Goal: Answer question/provide support: Share knowledge or assist other users

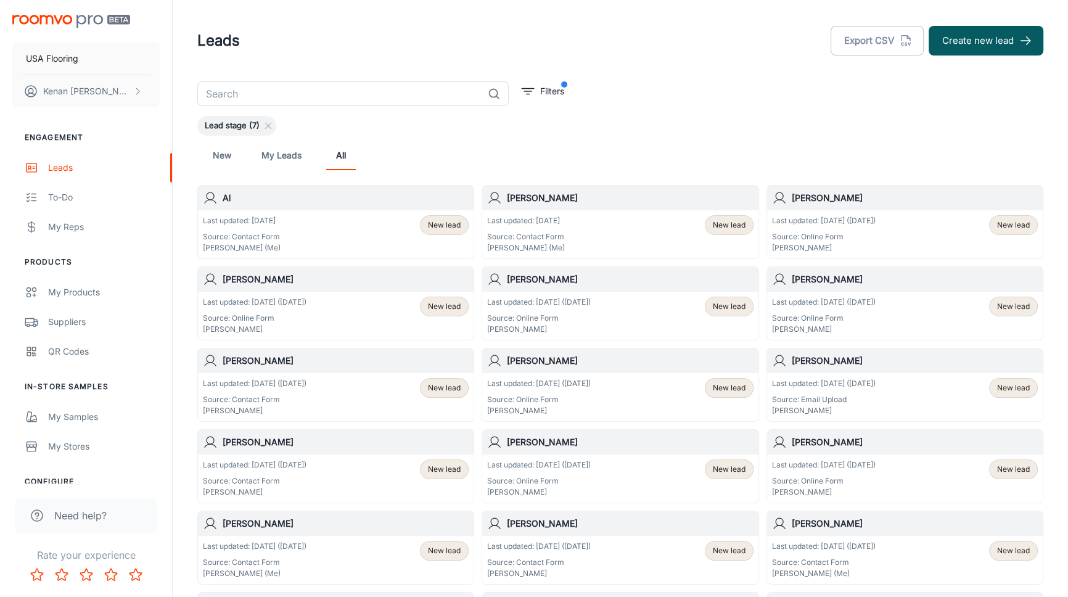
click at [563, 144] on div "New My Leads All" at bounding box center [620, 156] width 826 height 30
click at [588, 141] on div "New My Leads All" at bounding box center [620, 156] width 826 height 30
click at [664, 88] on div "​ Filters Lead stage (7) New My Leads All Al Last updated: [DATE] Source: Conta…" at bounding box center [621, 586] width 876 height 1010
click at [586, 154] on div "New My Leads All" at bounding box center [620, 156] width 826 height 30
click at [549, 55] on div "Leads Export CSV Create new lead" at bounding box center [620, 41] width 846 height 32
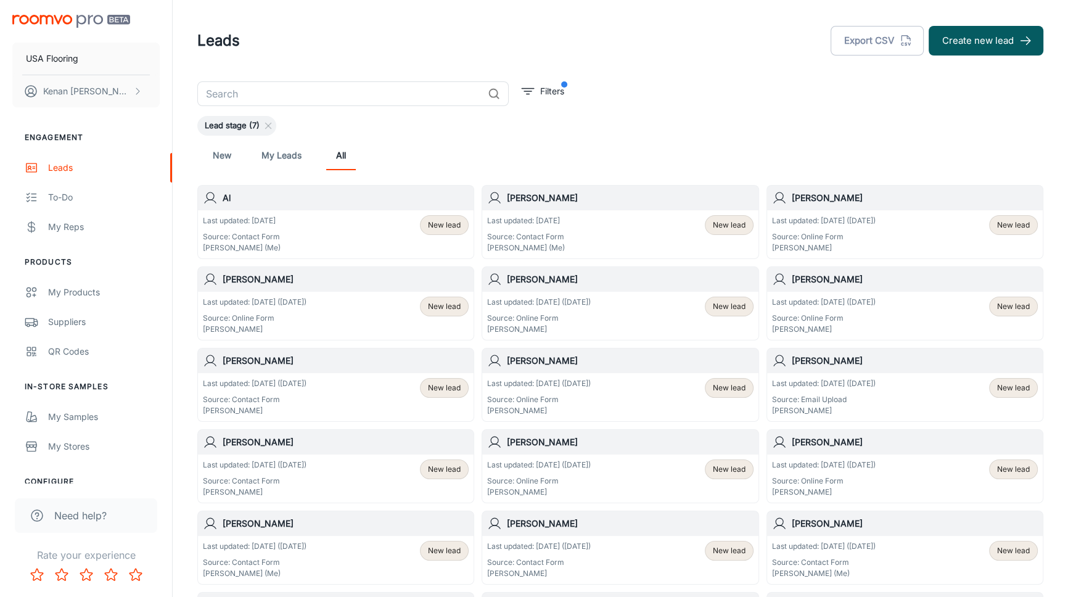
click at [549, 55] on div "Leads Export CSV Create new lead" at bounding box center [620, 41] width 846 height 32
click at [247, 55] on div "Leads Export CSV Create new lead" at bounding box center [620, 41] width 846 height 32
click at [7, 120] on div "Engagement Leads To-do My Reps Products My Products Suppliers QR Codes In-Store…" at bounding box center [86, 354] width 172 height 475
click at [414, 55] on div "Leads Export CSV Create new lead" at bounding box center [620, 41] width 846 height 32
click at [244, 23] on header "Leads Export CSV Create new lead" at bounding box center [621, 40] width 876 height 81
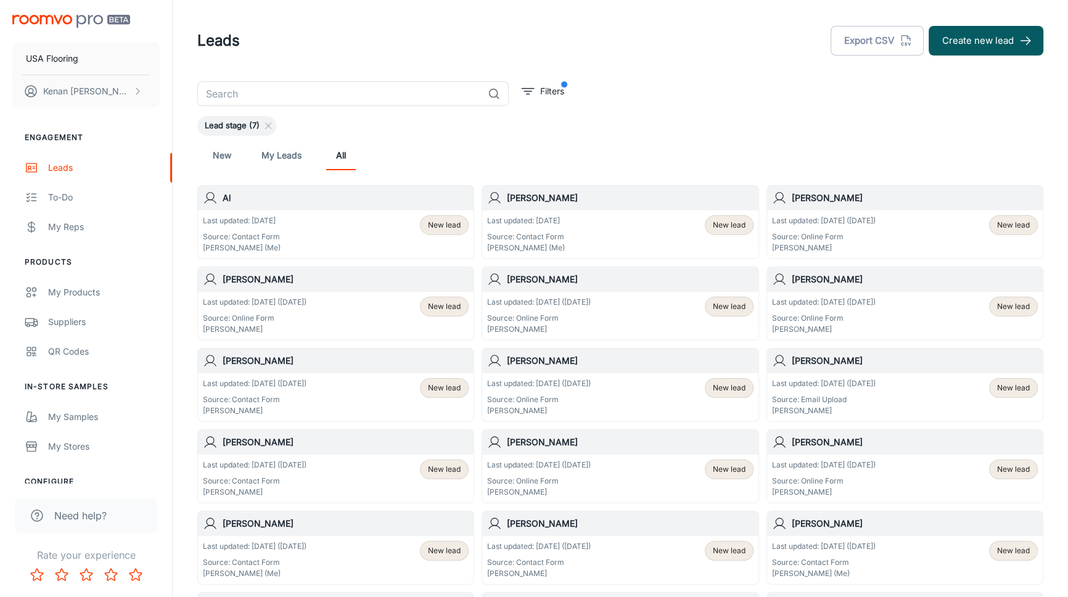
click at [243, 51] on div "Leads Export CSV Create new lead" at bounding box center [620, 41] width 846 height 32
click at [250, 18] on header "Leads Export CSV Create new lead" at bounding box center [621, 40] width 876 height 81
click at [728, 121] on div "Lead stage (7)" at bounding box center [620, 126] width 846 height 20
click at [351, 218] on div "Last updated: [DATE] Source: Contact Form [PERSON_NAME] (Me) New lead" at bounding box center [336, 234] width 266 height 38
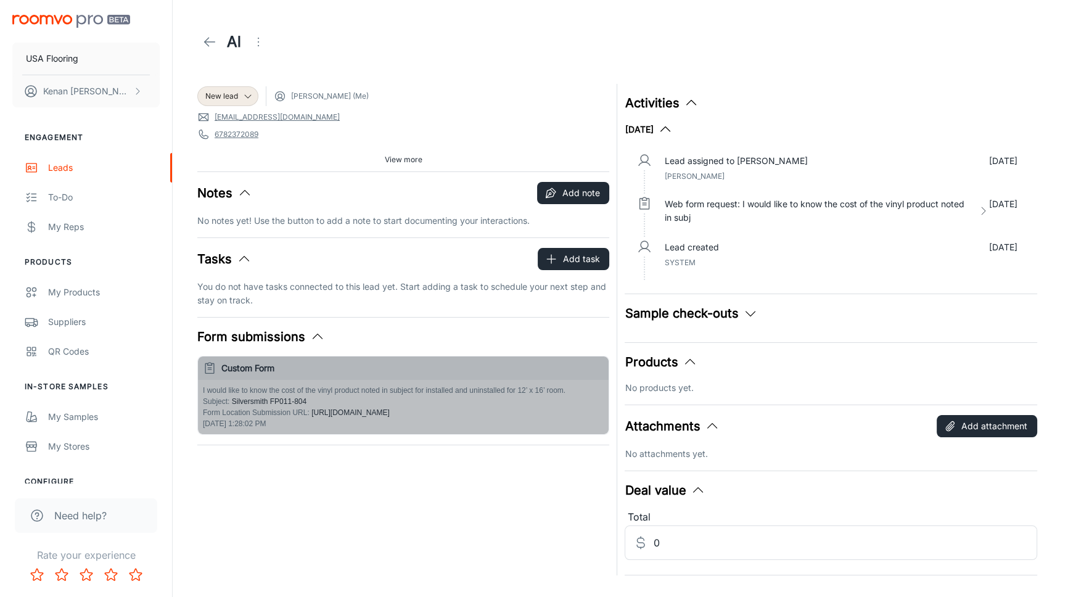
drag, startPoint x: 310, startPoint y: 397, endPoint x: 234, endPoint y: 400, distance: 75.9
click at [234, 400] on div "I would like to know the cost of the vinyl product noted in subject for install…" at bounding box center [403, 401] width 401 height 33
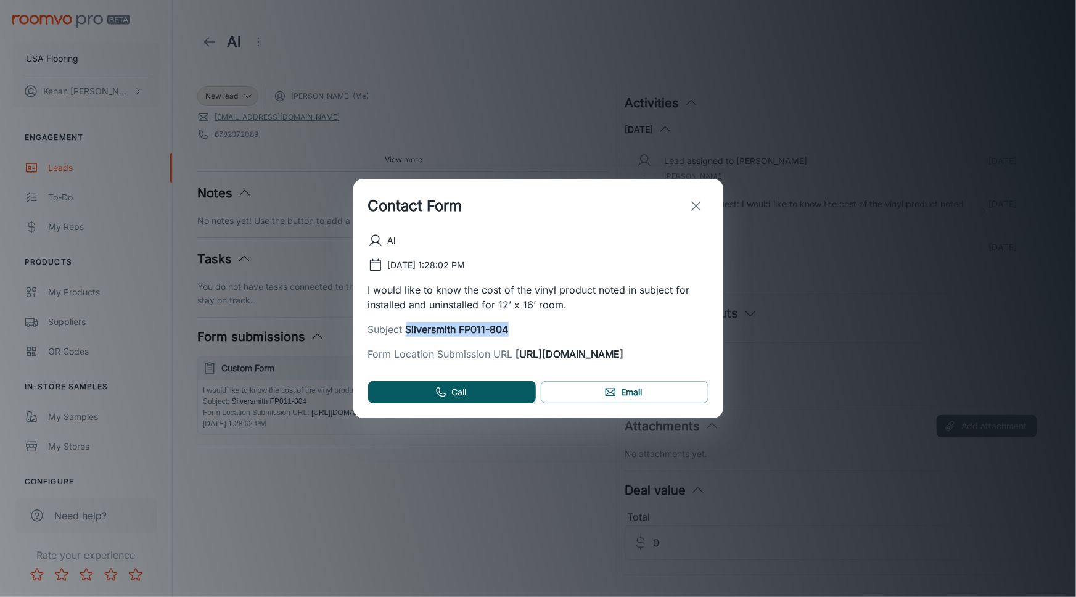
drag, startPoint x: 523, startPoint y: 324, endPoint x: 407, endPoint y: 327, distance: 116.6
click at [407, 327] on div "Subject Silversmith FP011-804" at bounding box center [538, 329] width 340 height 15
copy span "Silversmith FP011-804"
click at [497, 305] on p "I would like to know the cost of the vinyl product noted in subject for install…" at bounding box center [538, 297] width 340 height 30
click at [496, 303] on p "I would like to know the cost of the vinyl product noted in subject for install…" at bounding box center [538, 297] width 340 height 30
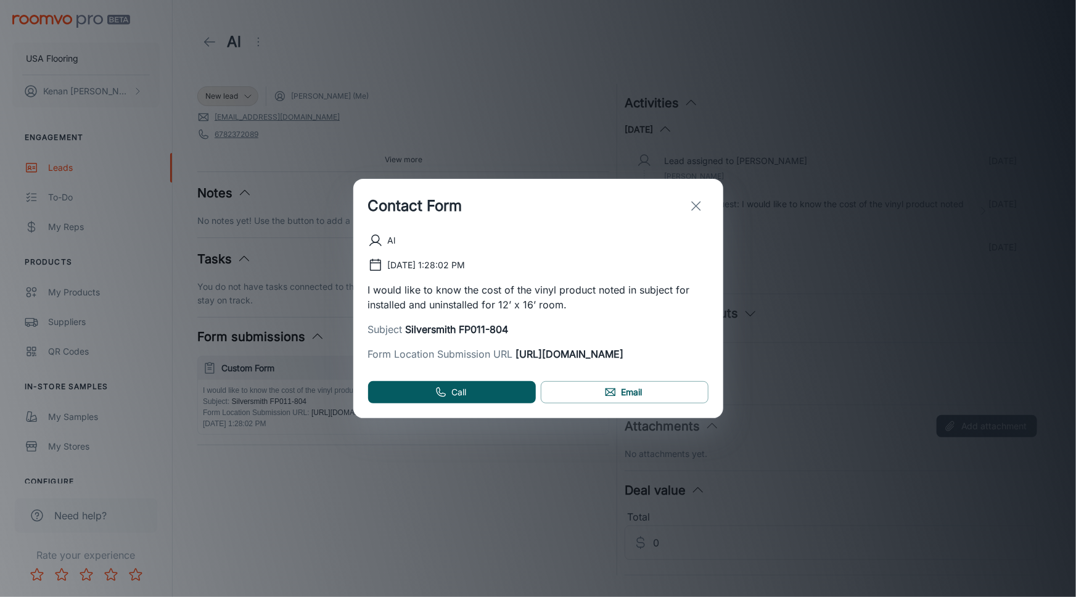
click at [496, 293] on p "I would like to know the cost of the vinyl product noted in subject for install…" at bounding box center [538, 297] width 340 height 30
drag, startPoint x: 462, startPoint y: 210, endPoint x: 468, endPoint y: 208, distance: 6.3
click at [464, 209] on div "Contact Form" at bounding box center [538, 206] width 370 height 54
drag, startPoint x: 510, startPoint y: 326, endPoint x: 398, endPoint y: 327, distance: 112.2
click at [398, 327] on div "Subject Silversmith FP011-804" at bounding box center [538, 329] width 340 height 15
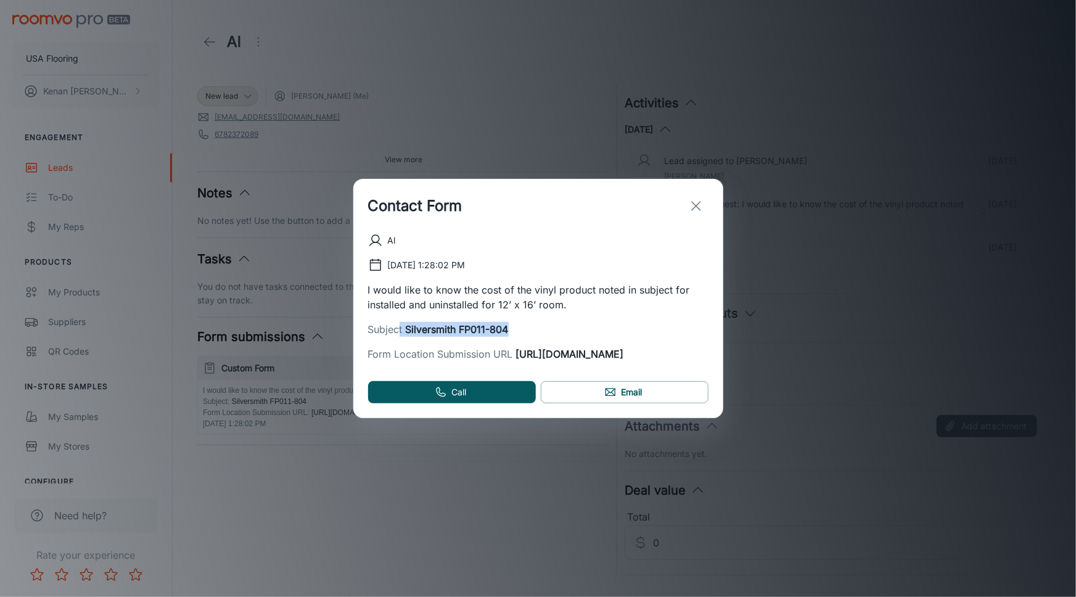
click at [407, 324] on span "Silversmith FP011-804" at bounding box center [456, 329] width 106 height 12
drag, startPoint x: 407, startPoint y: 324, endPoint x: 509, endPoint y: 328, distance: 102.4
click at [509, 328] on span "Silversmith FP011-804" at bounding box center [456, 329] width 106 height 12
click at [533, 285] on p "I would like to know the cost of the vinyl product noted in subject for install…" at bounding box center [538, 297] width 340 height 30
